Goal: Information Seeking & Learning: Learn about a topic

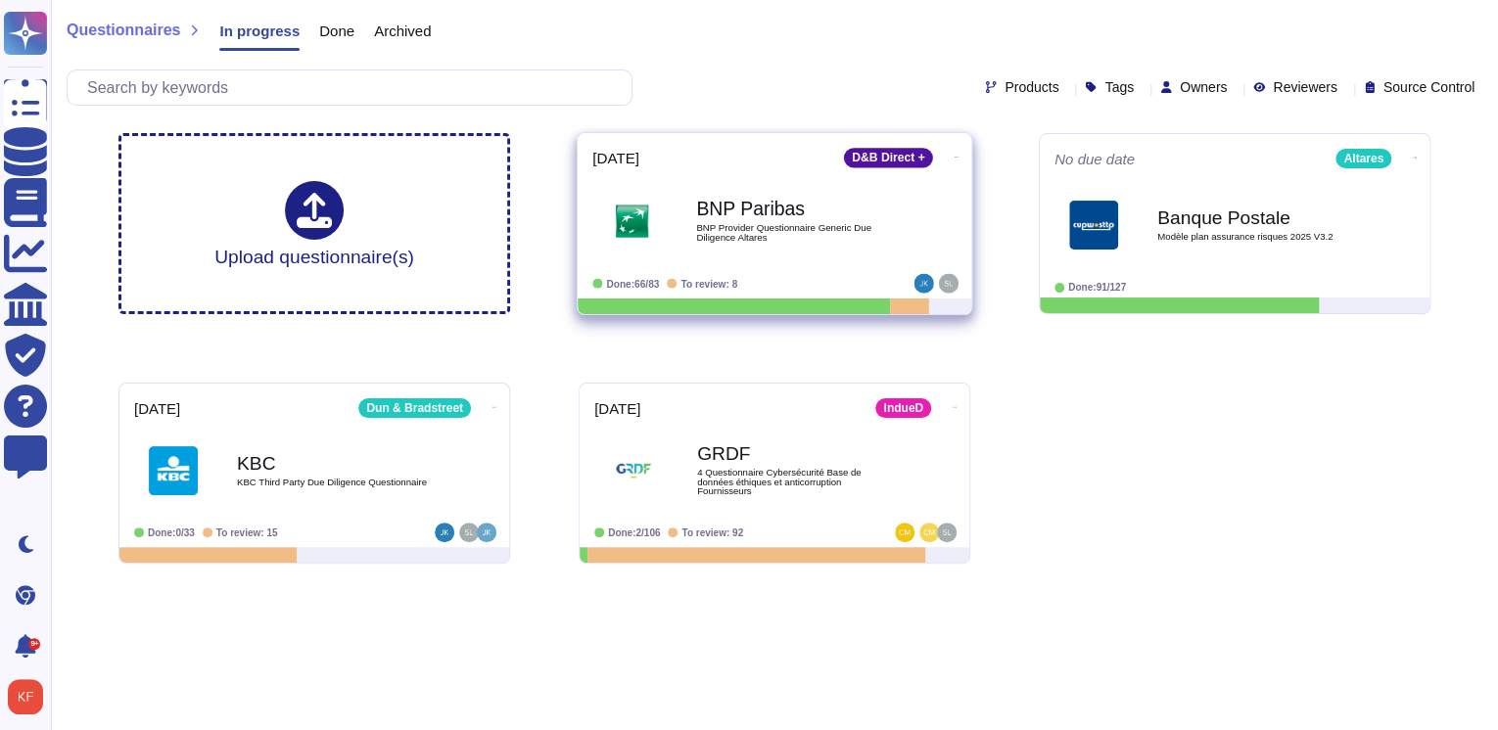
drag, startPoint x: 1411, startPoint y: 153, endPoint x: 944, endPoint y: 145, distance: 467.1
click at [953, 145] on span at bounding box center [957, 155] width 8 height 21
click at [955, 155] on icon at bounding box center [957, 157] width 4 height 5
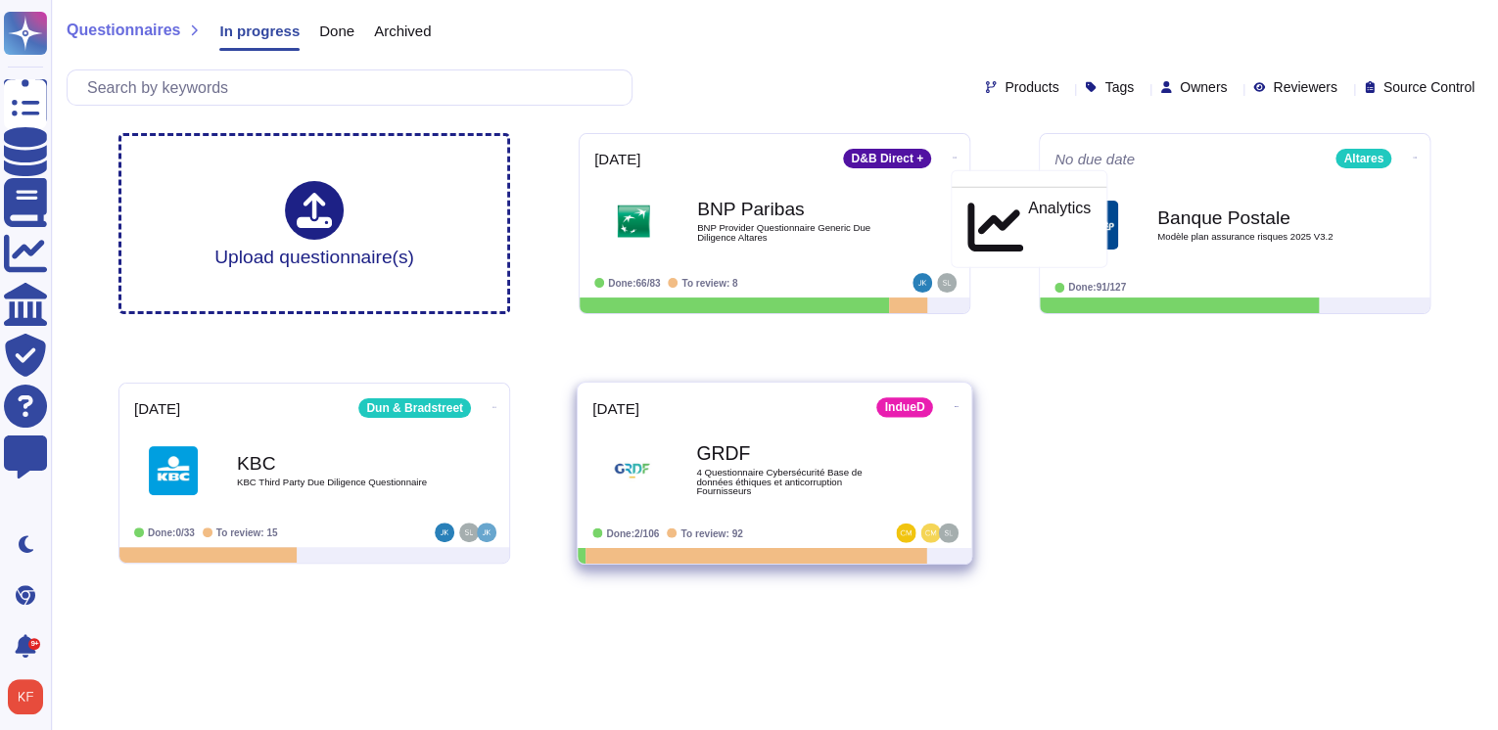
click at [953, 161] on icon at bounding box center [955, 158] width 4 height 5
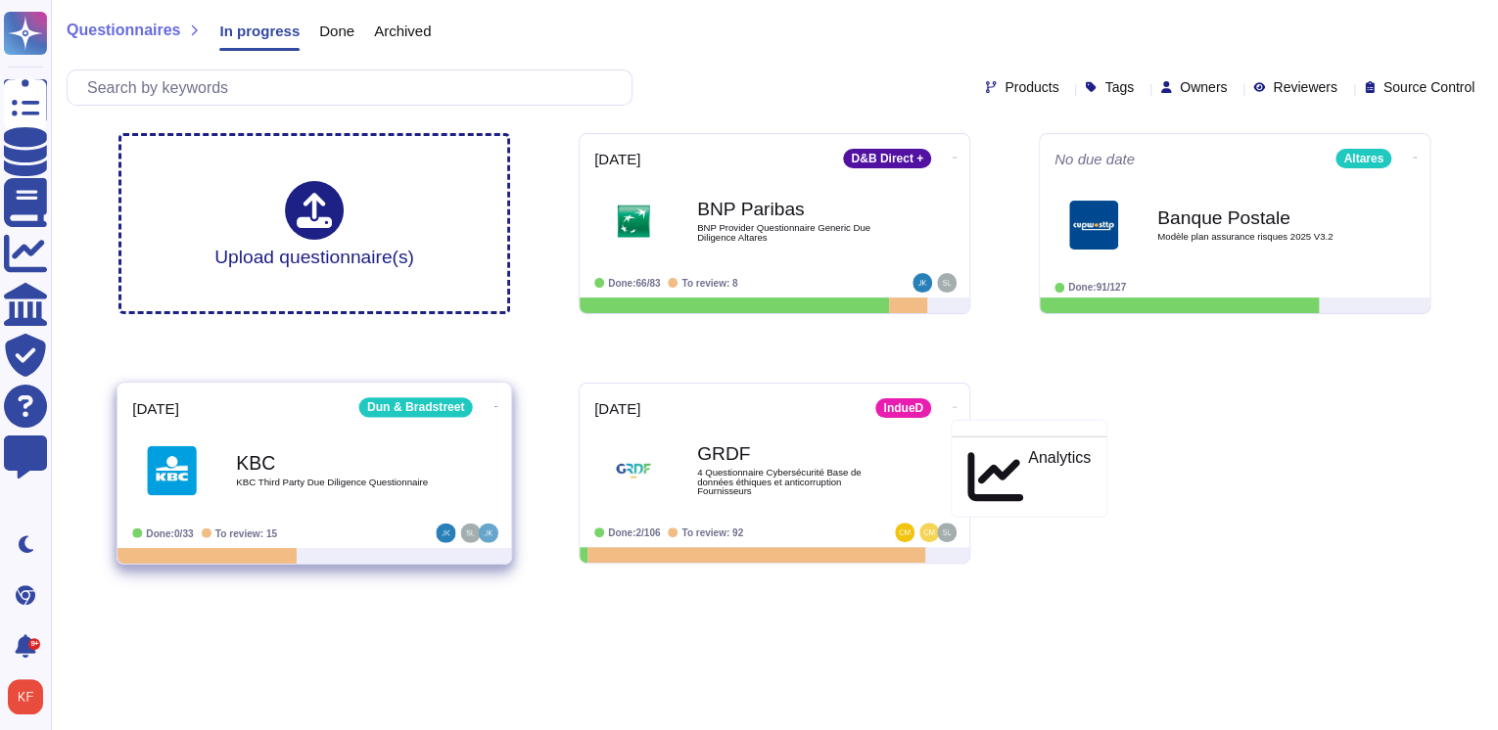
click at [953, 161] on icon at bounding box center [955, 158] width 4 height 5
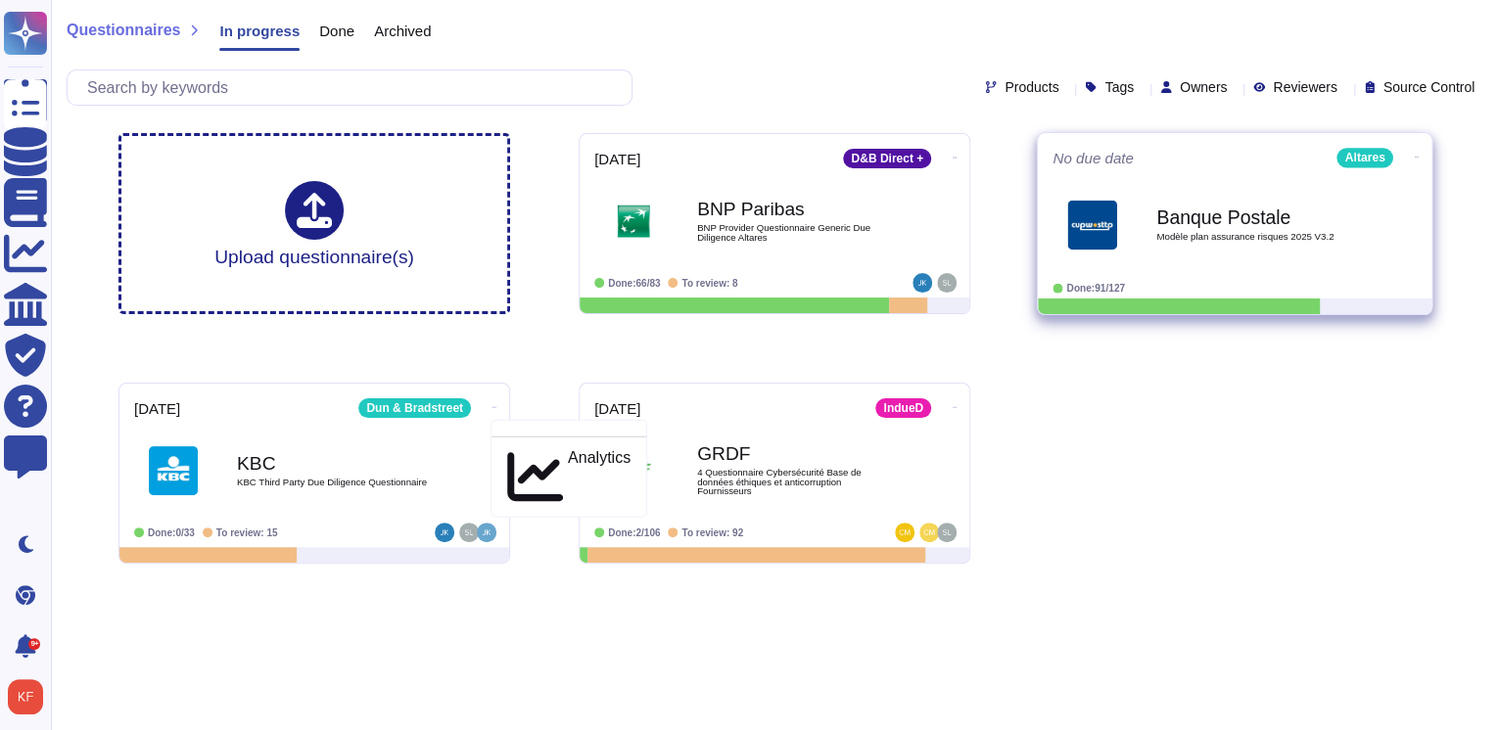
click at [1420, 297] on div "No due date Altares Banque Postale Modèle plan assurance risques 2025 V3.2 Don…" at bounding box center [1235, 215] width 394 height 165
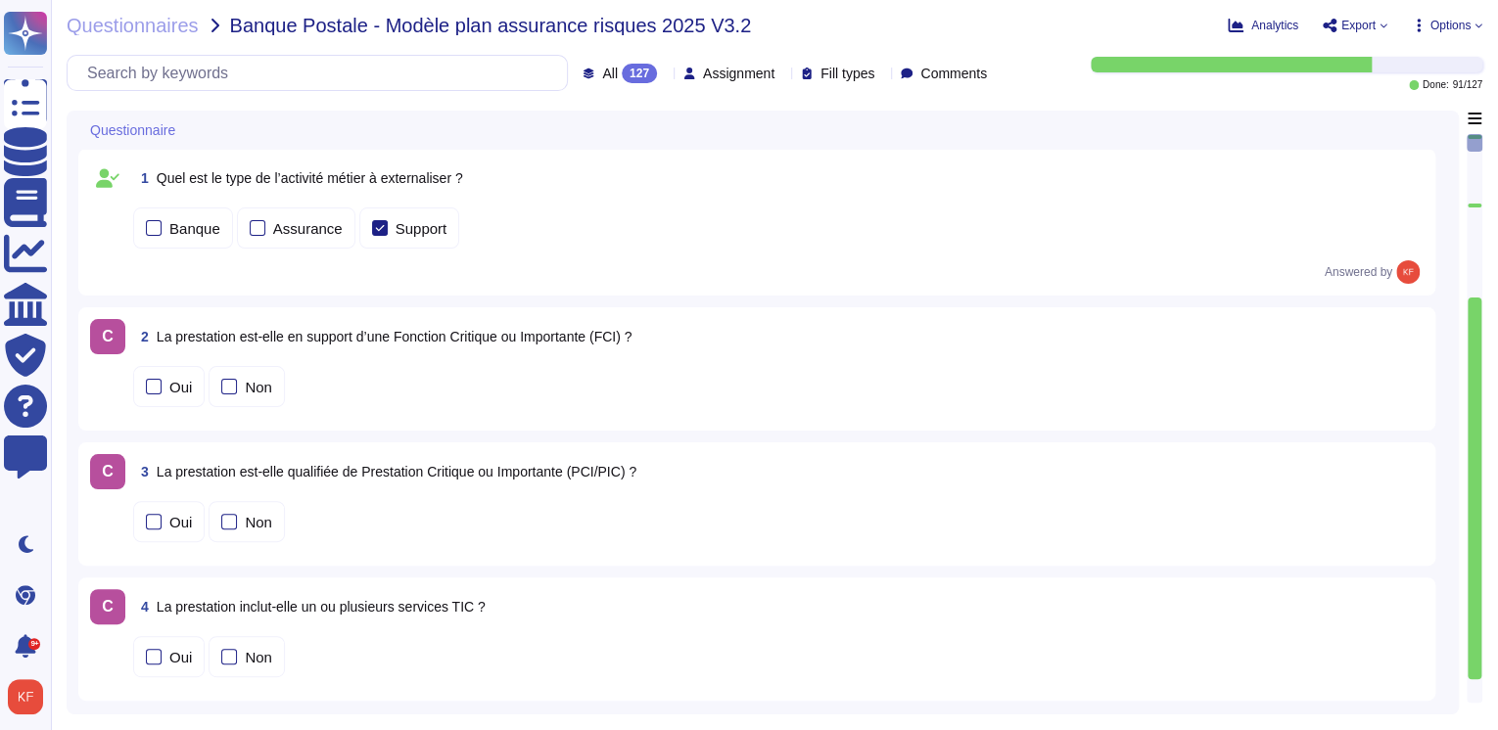
click at [1469, 26] on span "Options" at bounding box center [1450, 26] width 40 height 12
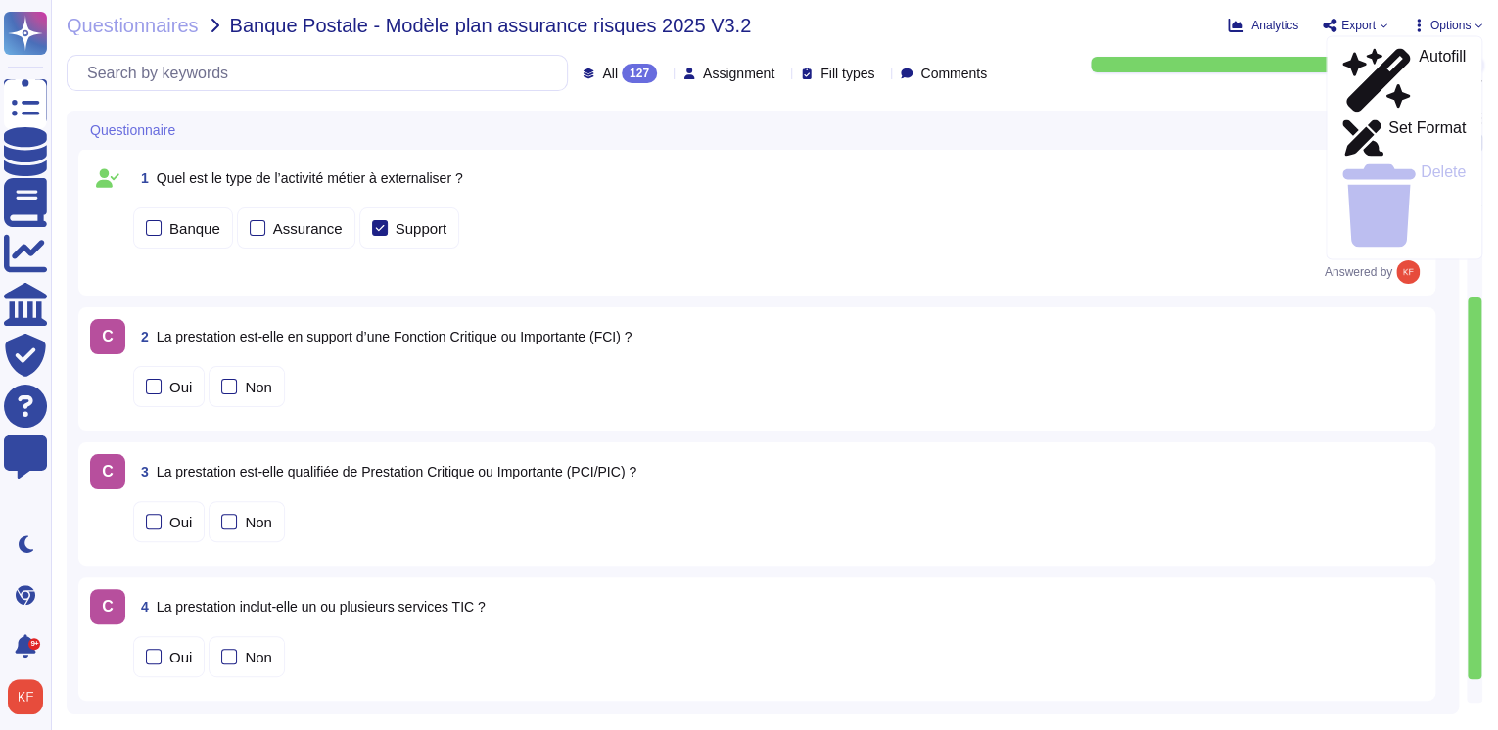
click at [1382, 23] on icon at bounding box center [1383, 26] width 8 height 8
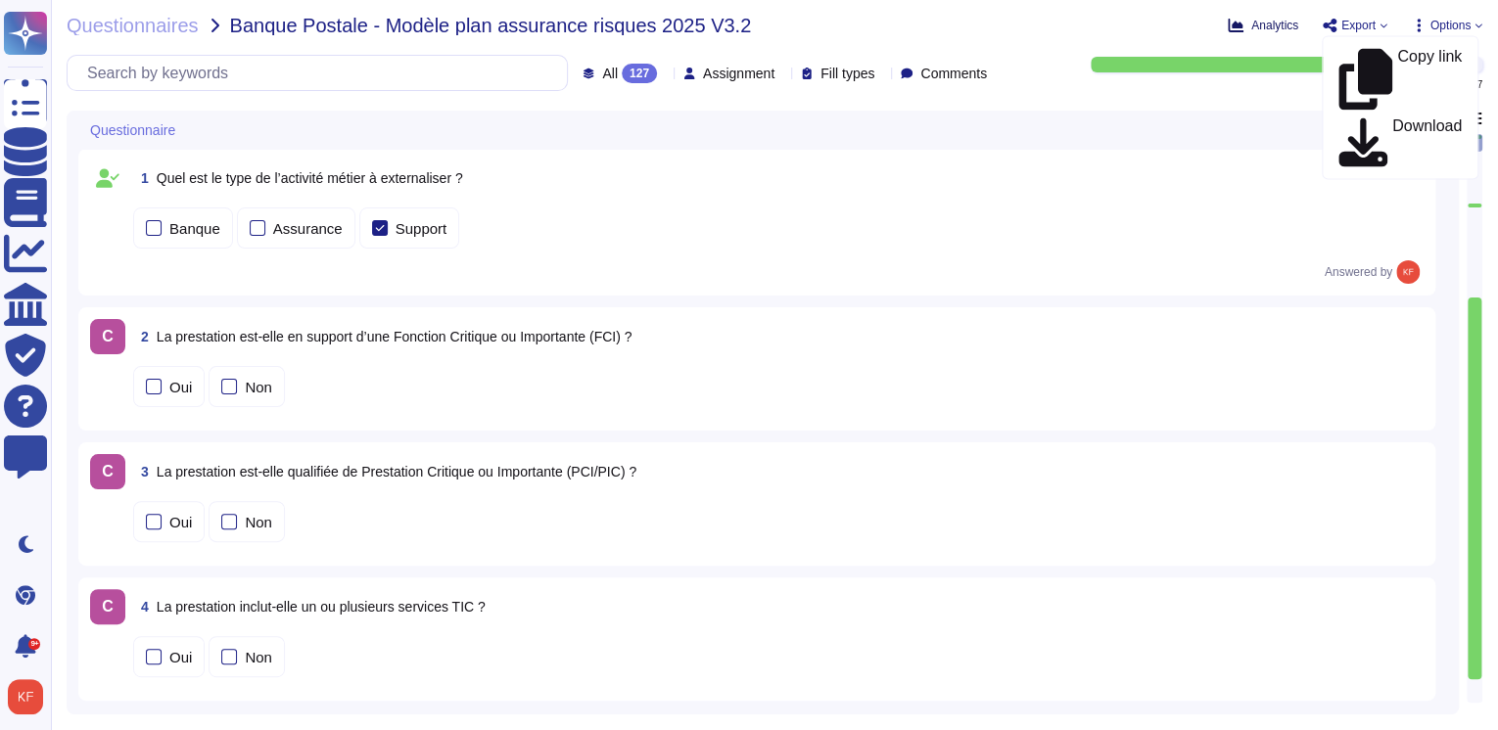
click at [1280, 24] on span "Analytics" at bounding box center [1274, 26] width 47 height 12
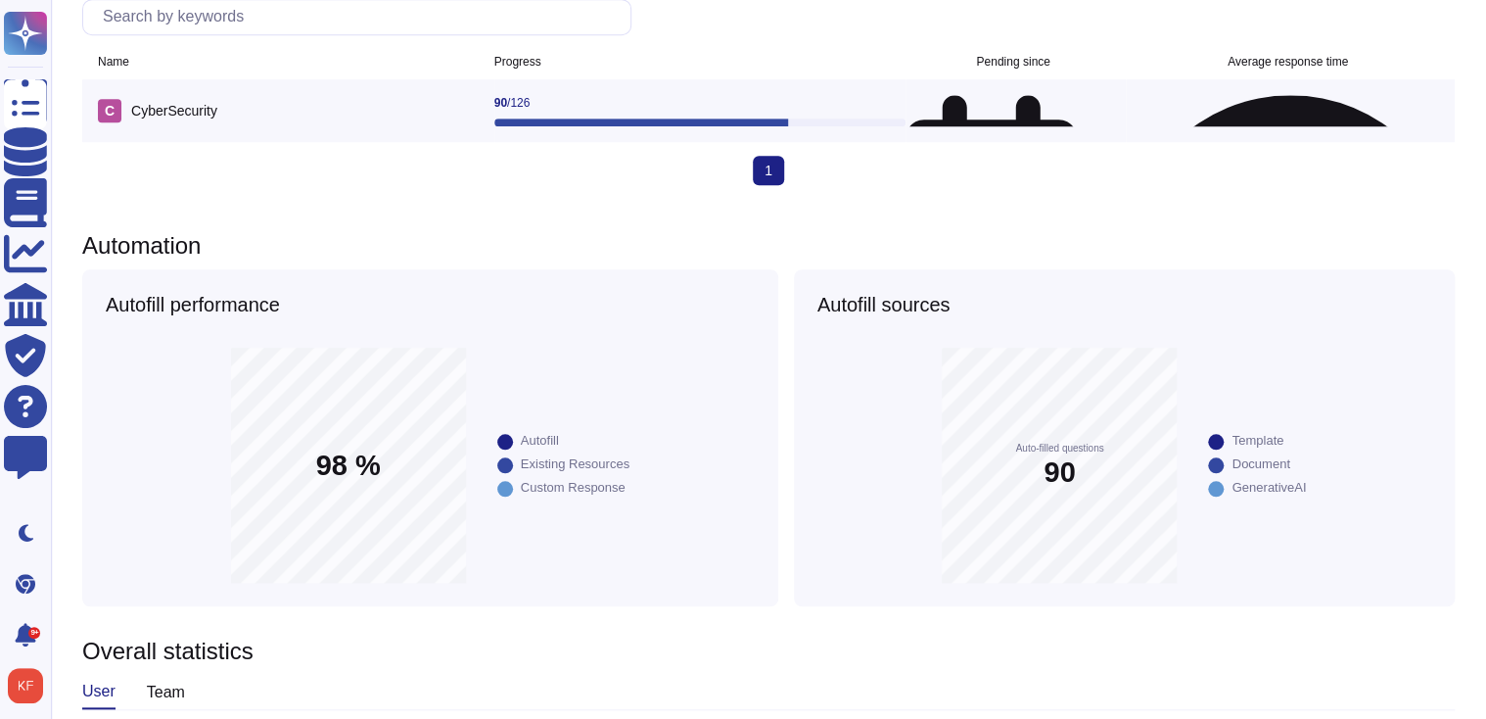
scroll to position [822, 0]
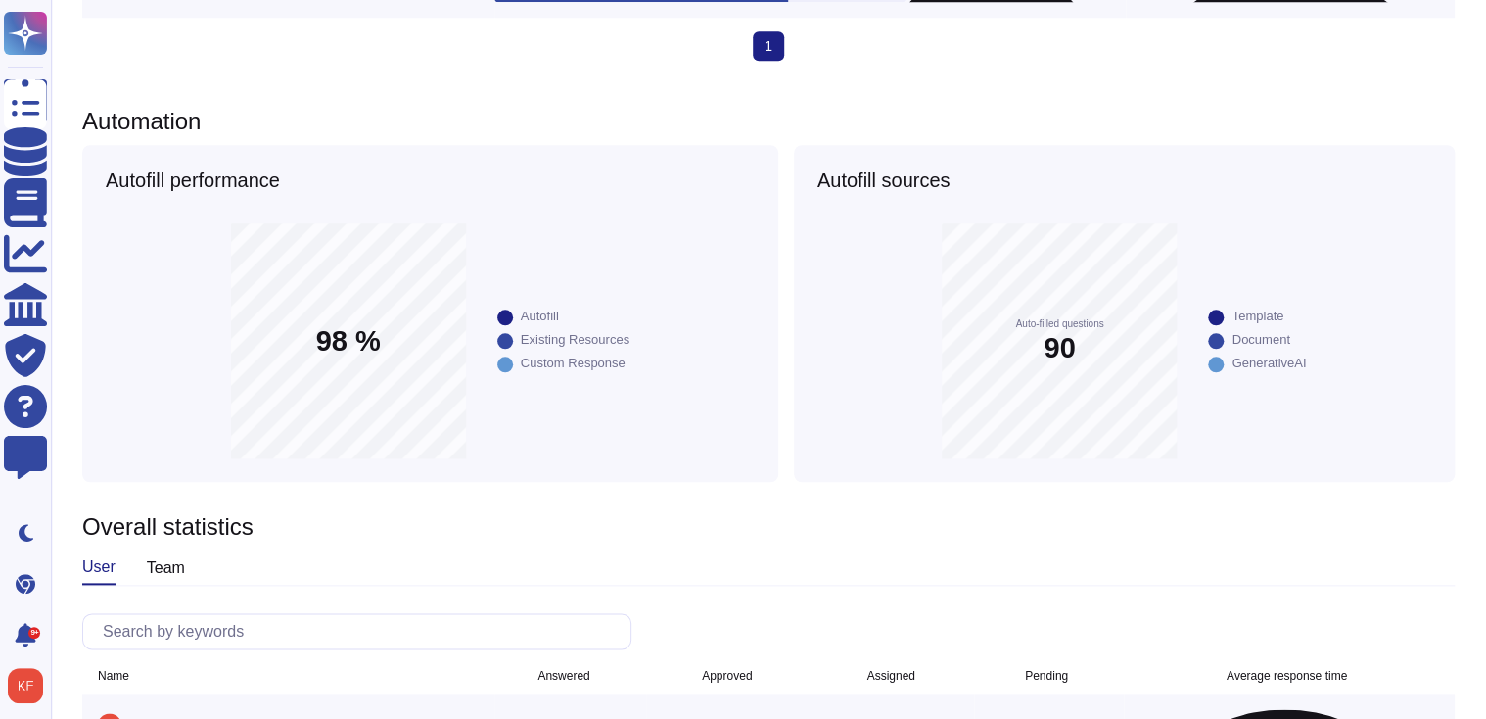
click at [163, 552] on div "team" at bounding box center [166, 567] width 38 height 31
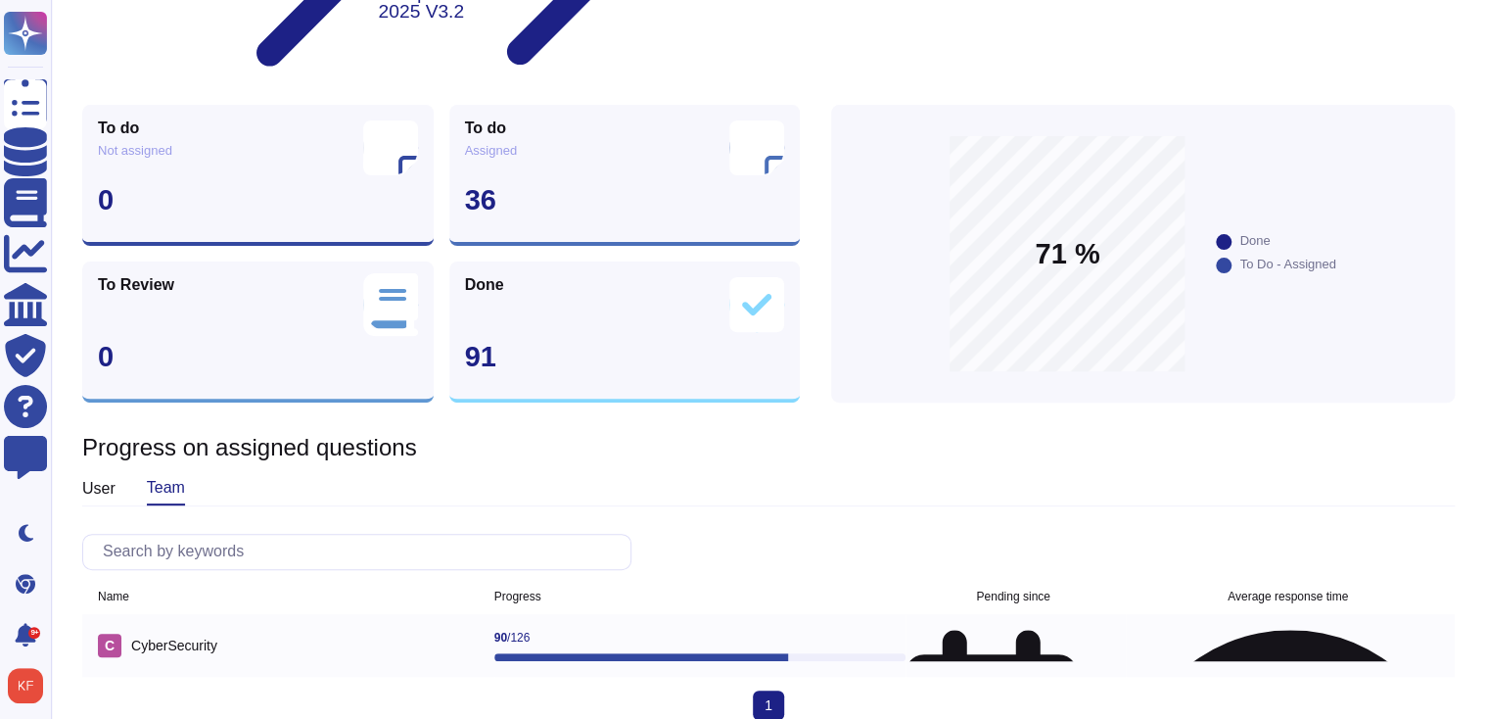
scroll to position [0, 0]
click at [1125, 630] on div "[DATE]" at bounding box center [1016, 645] width 220 height 31
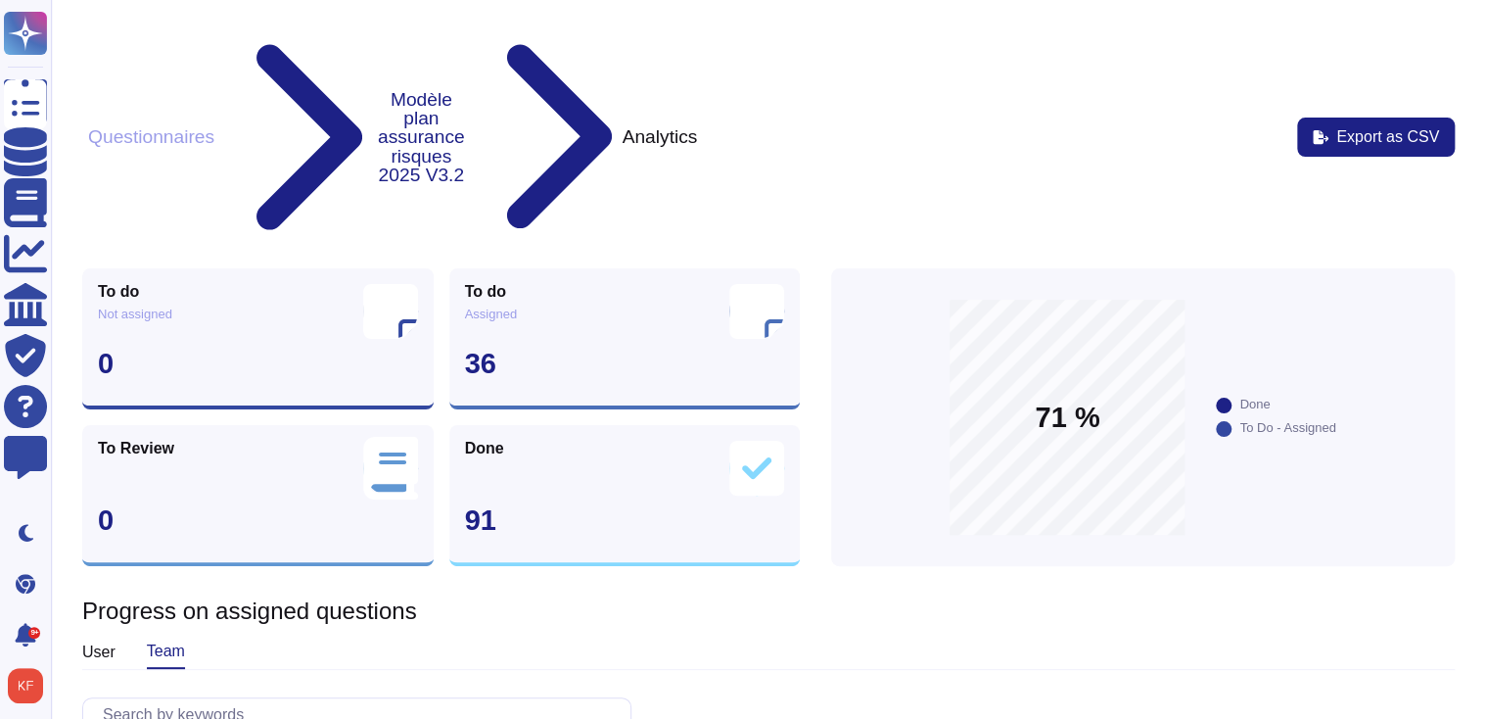
click at [210, 126] on button "Questionnaires" at bounding box center [151, 136] width 138 height 21
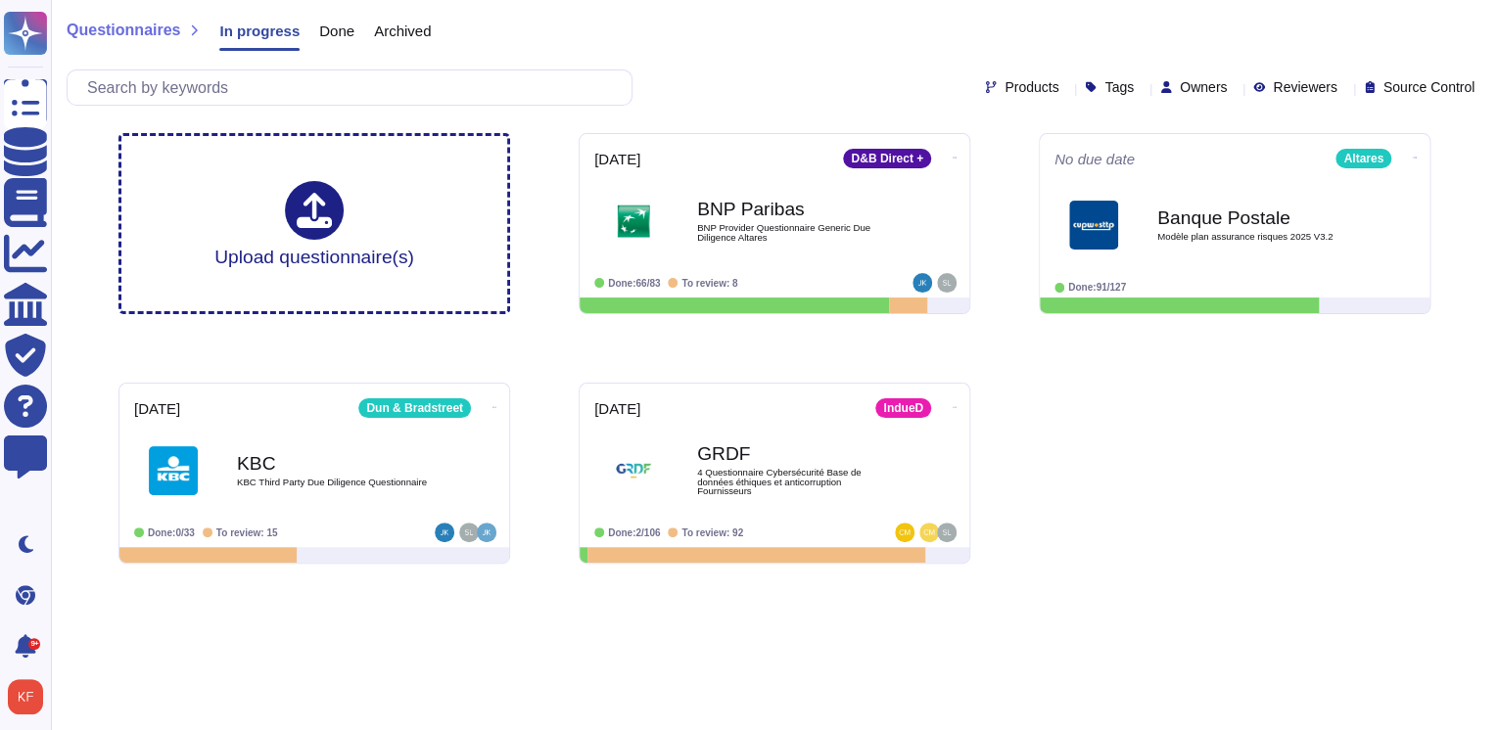
click at [1066, 89] on icon at bounding box center [1066, 89] width 0 height 0
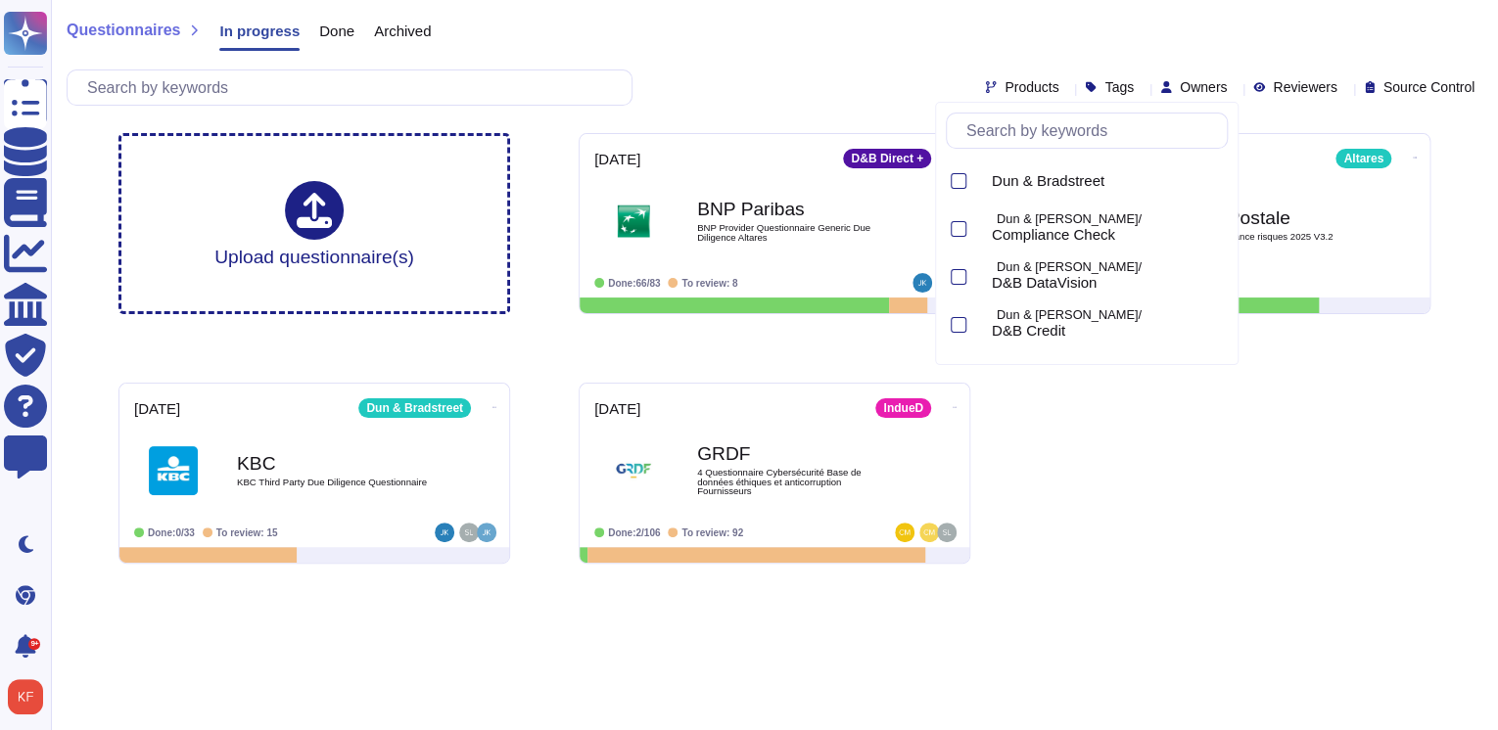
click at [1466, 133] on div "Questionnaires In progress Done Archived Products Tags Owners Reviewers Source …" at bounding box center [774, 290] width 1447 height 580
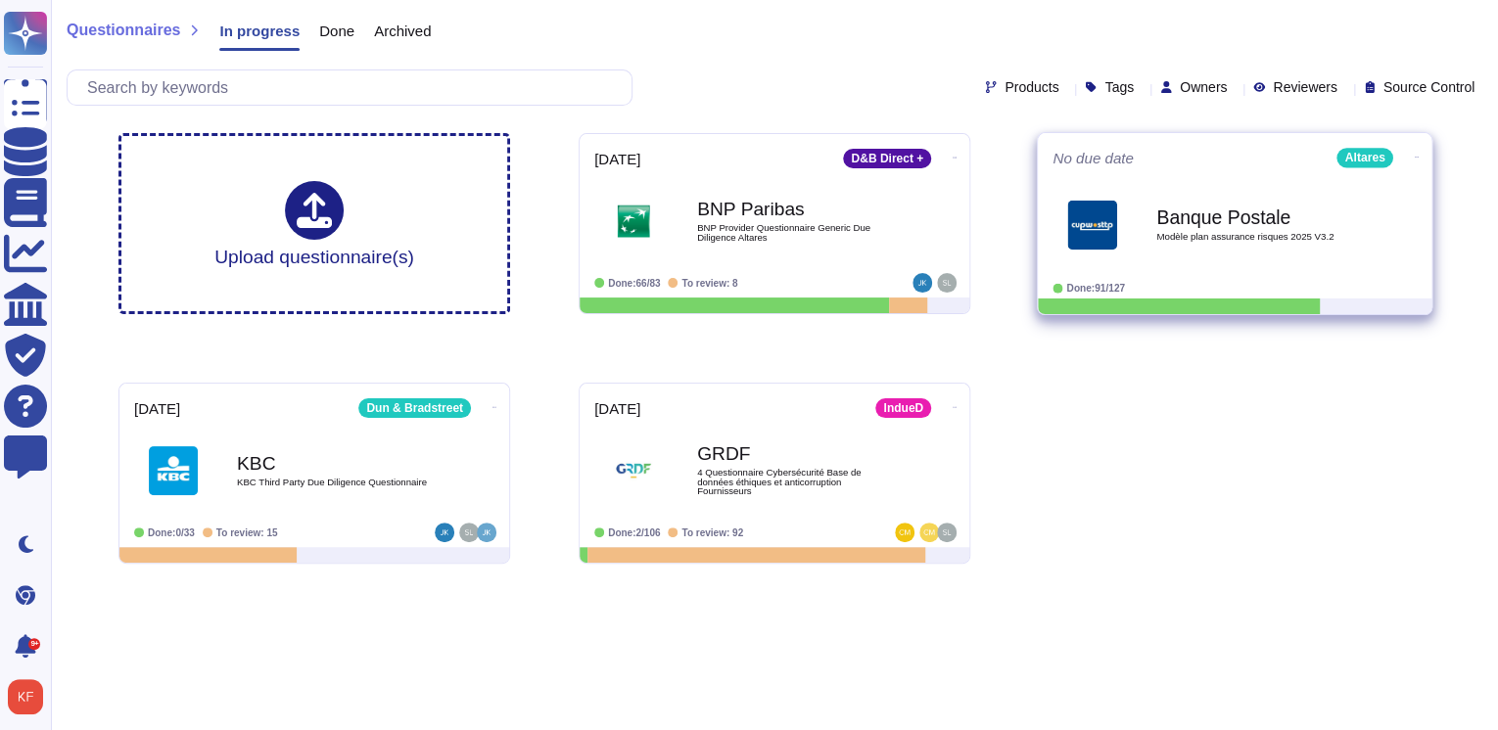
click at [956, 158] on icon at bounding box center [955, 158] width 4 height 1
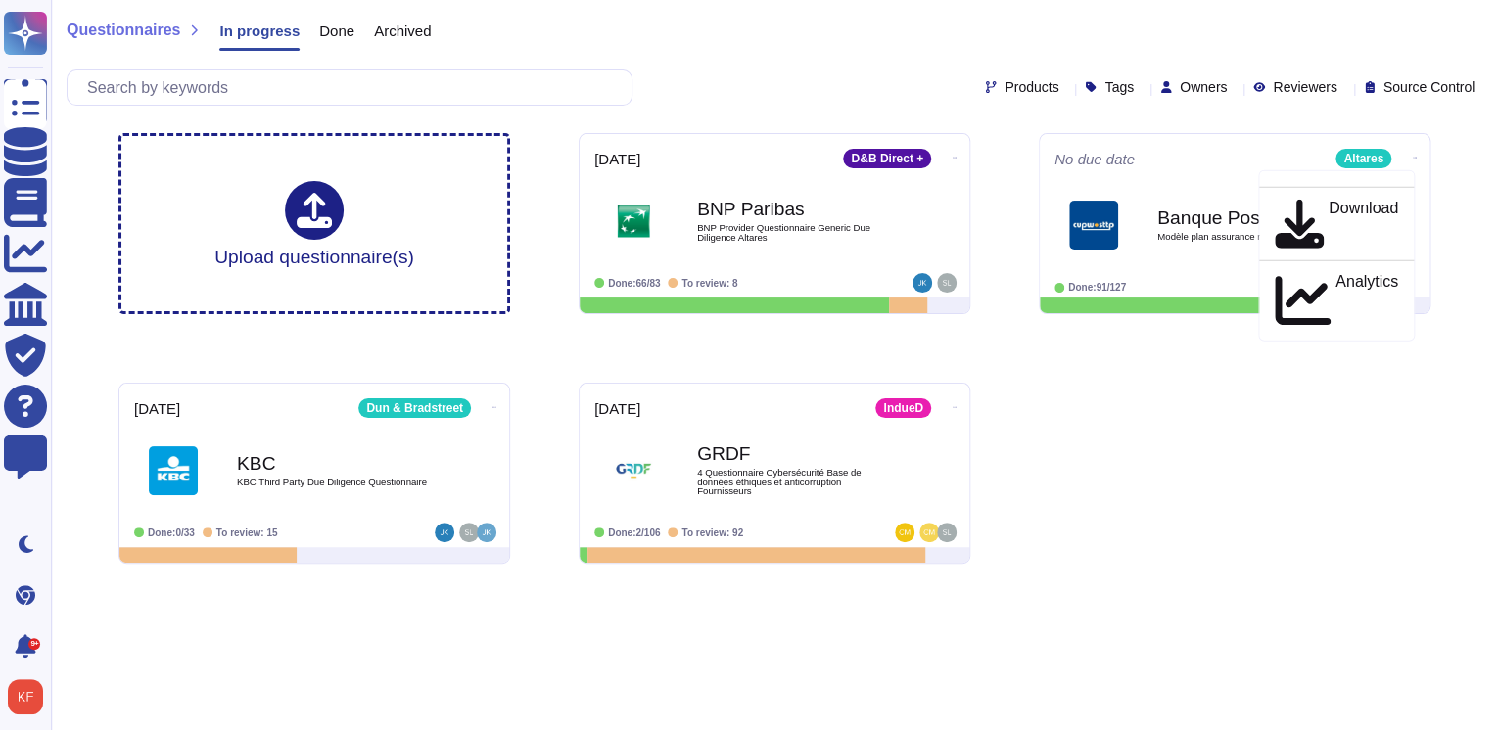
click at [1073, 102] on div "Products Tags Owners Reviewers Source Control" at bounding box center [775, 88] width 1416 height 36
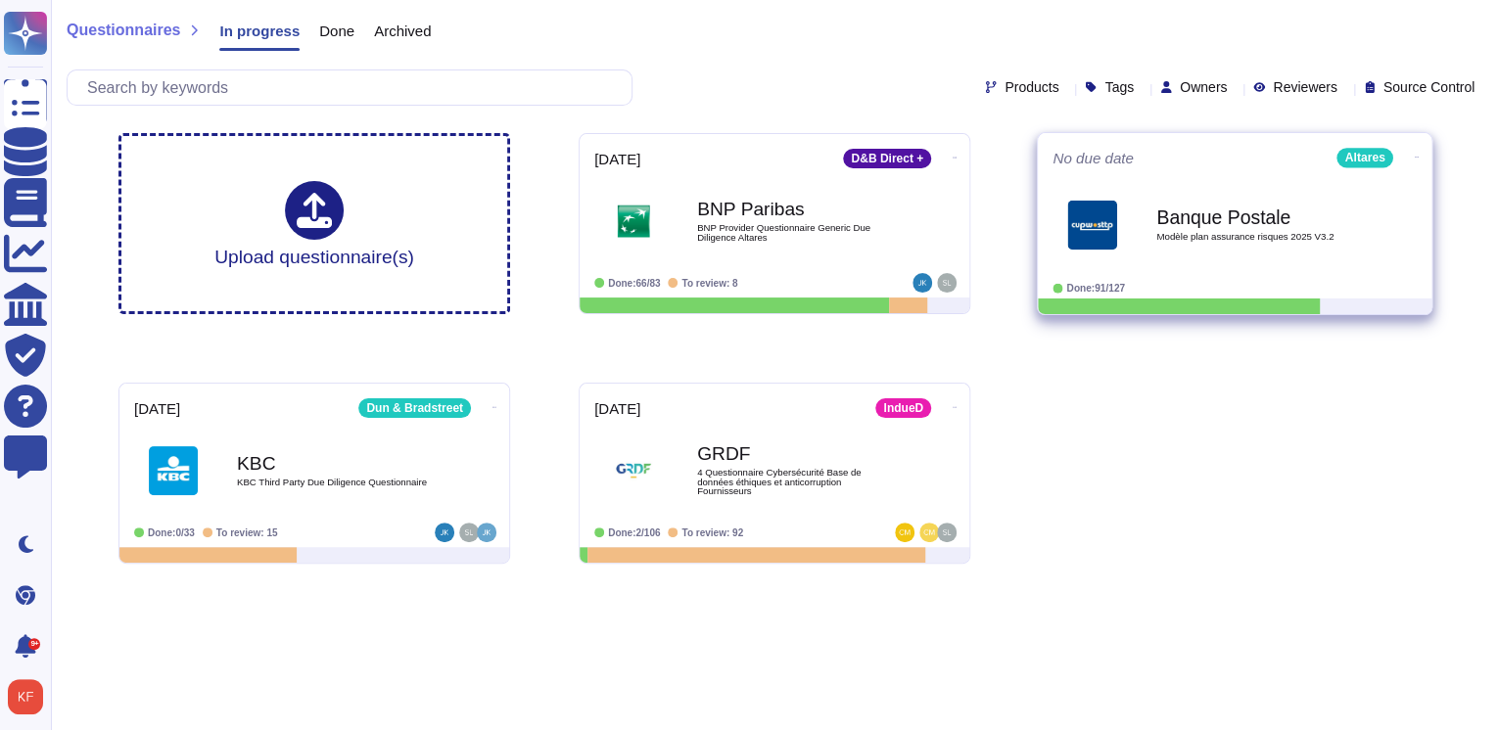
click at [1175, 182] on div "Banque Postale Modèle plan assurance risques 2025 V3.2" at bounding box center [1234, 225] width 364 height 99
